Goal: Transaction & Acquisition: Purchase product/service

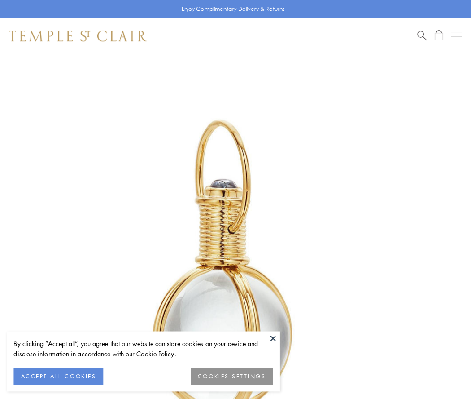
scroll to position [234, 0]
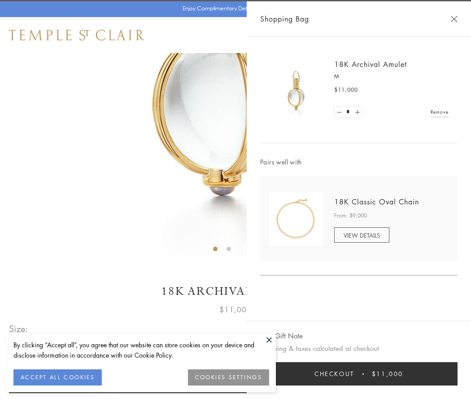
click at [359, 373] on button "Checkout $11,000" at bounding box center [359, 373] width 198 height 23
